Goal: Task Accomplishment & Management: Complete application form

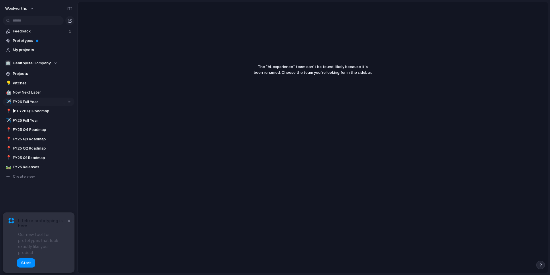
click at [41, 102] on span "FY26 Full Year" at bounding box center [43, 102] width 60 height 6
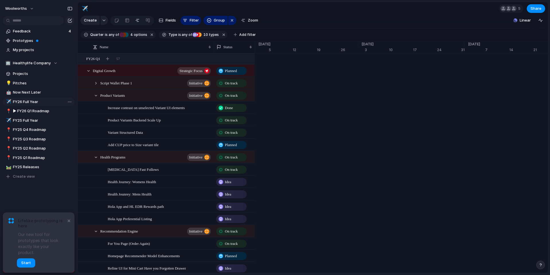
scroll to position [0, 3629]
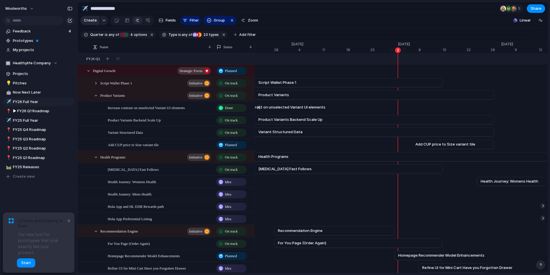
click at [94, 20] on span "Create" at bounding box center [90, 20] width 13 height 6
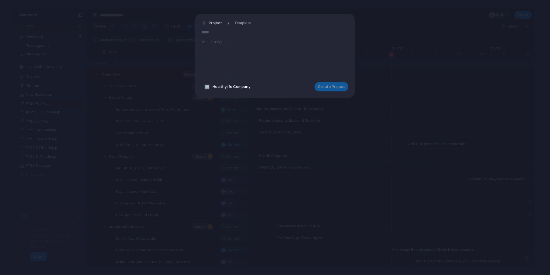
click at [241, 35] on input "text" at bounding box center [275, 32] width 147 height 9
click at [236, 49] on div at bounding box center [275, 57] width 147 height 39
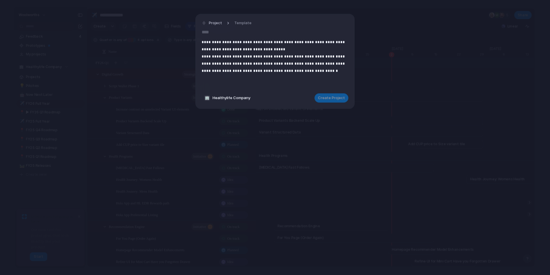
click at [216, 34] on input "text" at bounding box center [275, 32] width 147 height 9
click at [232, 38] on div "**********" at bounding box center [275, 54] width 147 height 70
click at [229, 31] on input "******" at bounding box center [275, 32] width 147 height 9
type input "******"
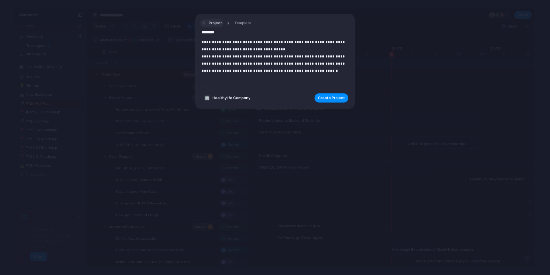
click at [217, 22] on span "Project" at bounding box center [215, 23] width 13 height 6
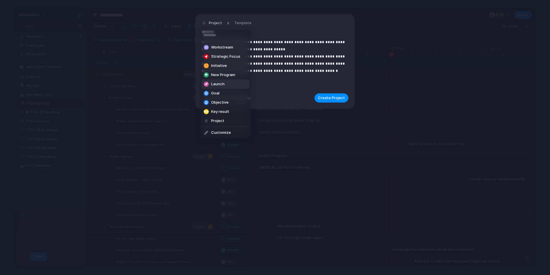
click at [230, 83] on li "Launch" at bounding box center [225, 83] width 48 height 9
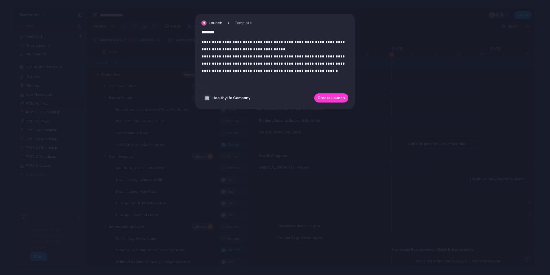
click at [339, 97] on span "Create Launch" at bounding box center [331, 98] width 27 height 6
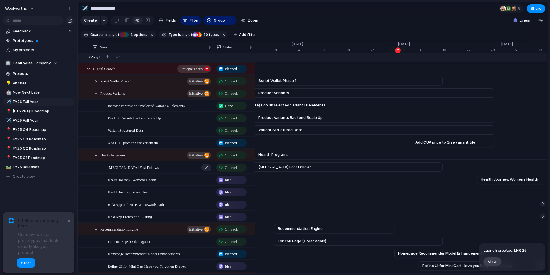
scroll to position [3, 0]
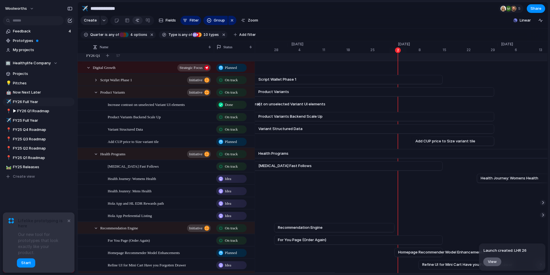
click at [489, 264] on button "View" at bounding box center [492, 260] width 19 height 9
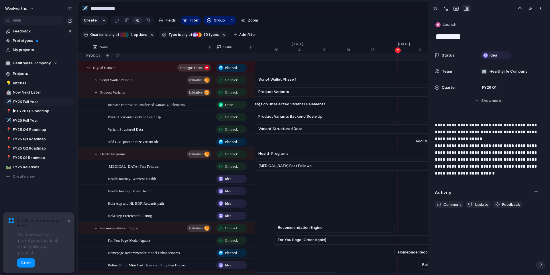
scroll to position [530, 0]
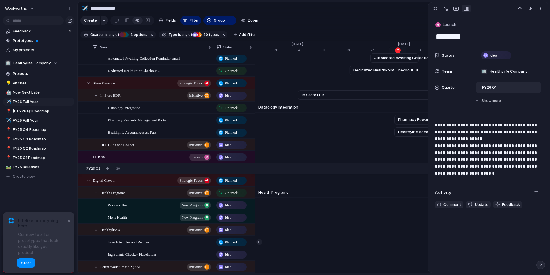
click at [494, 90] on div "FY26 Q1" at bounding box center [489, 87] width 17 height 7
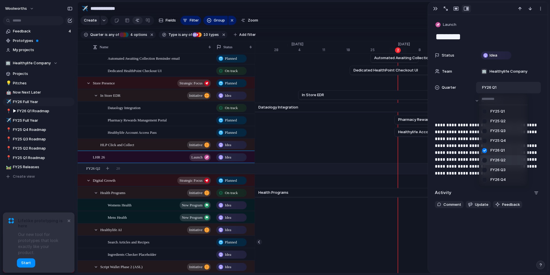
click at [504, 157] on span "FY26 Q2" at bounding box center [498, 160] width 15 height 6
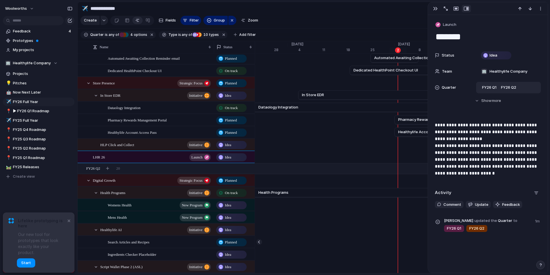
click at [497, 89] on div "FY26 Q1" at bounding box center [489, 87] width 17 height 7
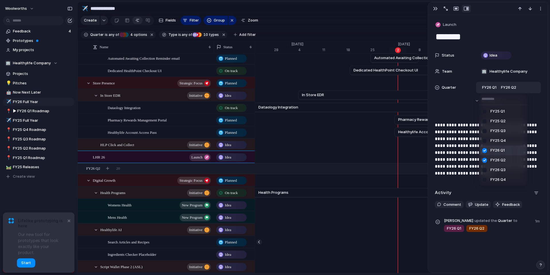
click at [484, 149] on div at bounding box center [485, 150] width 10 height 10
click at [485, 171] on div at bounding box center [485, 170] width 10 height 10
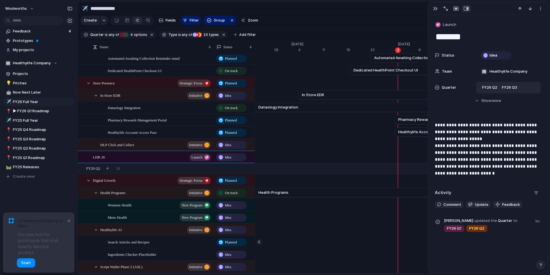
click at [497, 263] on div "FY25 Q1 FY25 Q2 FY25 Q3 FY25 Q4 FY26 Q1 FY26 Q2 FY26 Q3 FY26 Q4" at bounding box center [275, 137] width 550 height 275
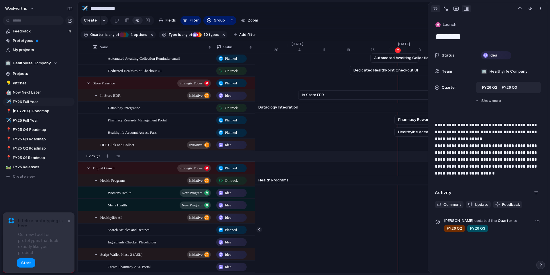
click at [436, 7] on div "button" at bounding box center [435, 8] width 5 height 5
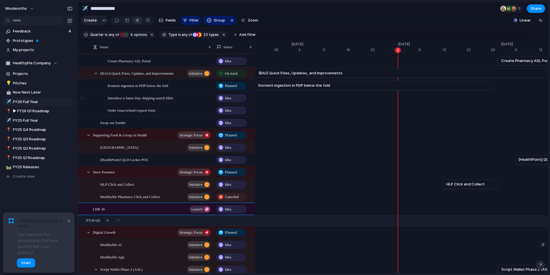
scroll to position [775, 0]
